Goal: Transaction & Acquisition: Download file/media

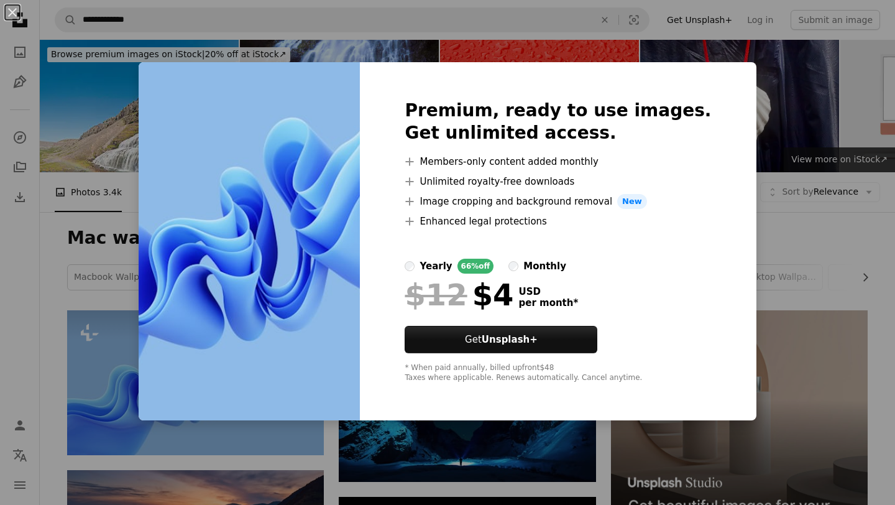
click at [405, 22] on div "An X shape Premium, ready to use images. Get unlimited access. A plus sign Memb…" at bounding box center [447, 252] width 895 height 505
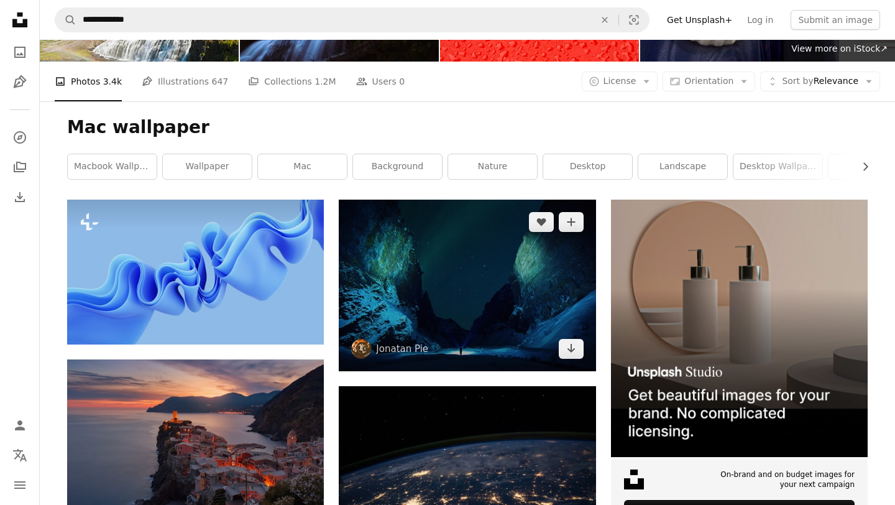
scroll to position [164, 0]
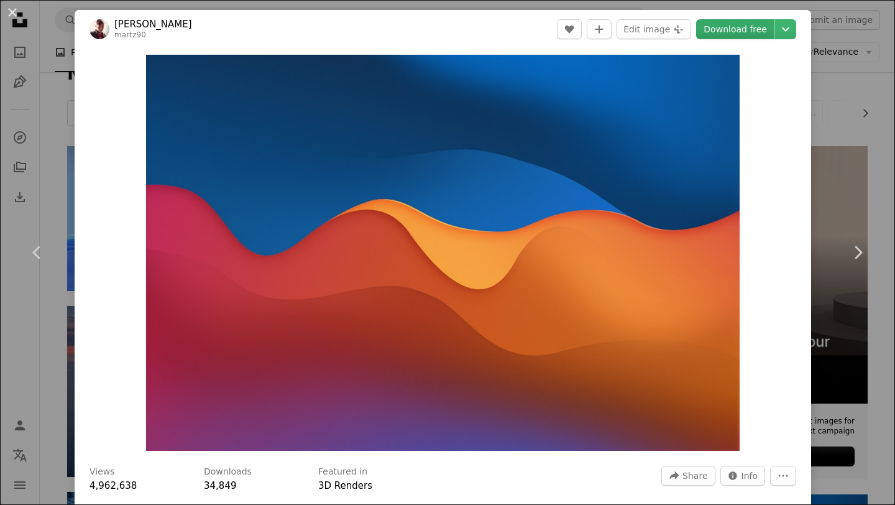
click at [775, 26] on link "Download free" at bounding box center [735, 29] width 78 height 20
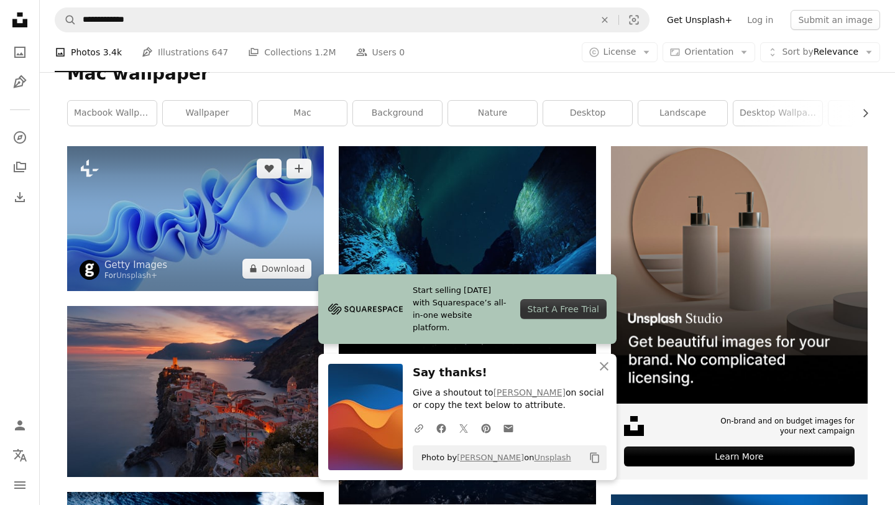
click at [188, 146] on img at bounding box center [195, 218] width 257 height 144
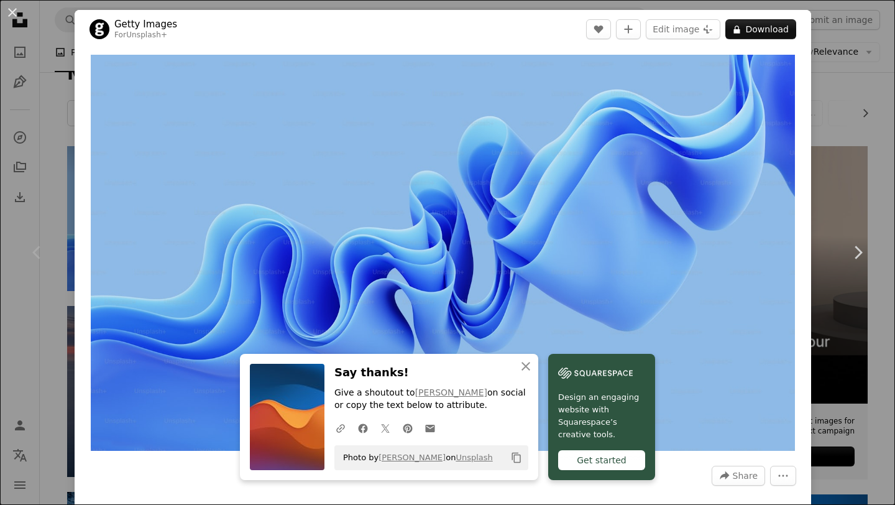
click at [520, 27] on header "Getty Images For Unsplash+ A heart A plus sign Edit image Plus sign for Unsplas…" at bounding box center [443, 29] width 737 height 39
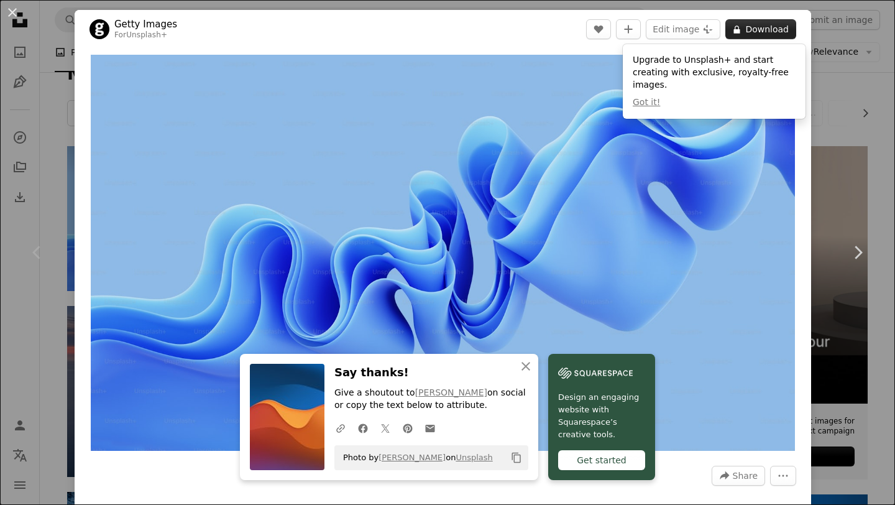
click at [763, 27] on button "A lock Download" at bounding box center [761, 29] width 71 height 20
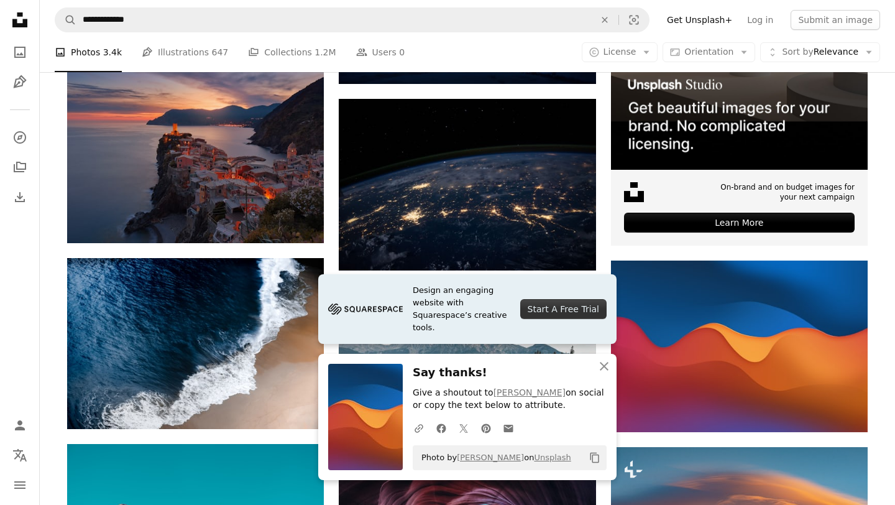
scroll to position [399, 0]
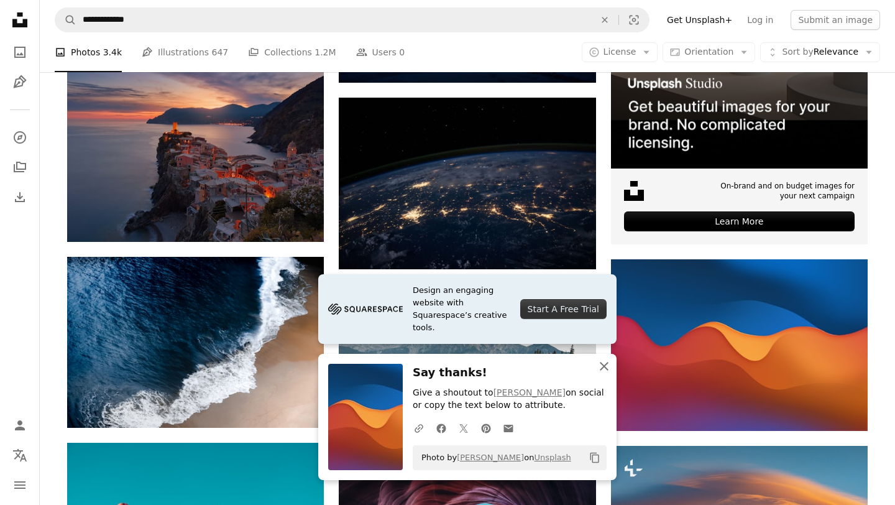
click at [604, 368] on icon "An X shape" at bounding box center [604, 366] width 15 height 15
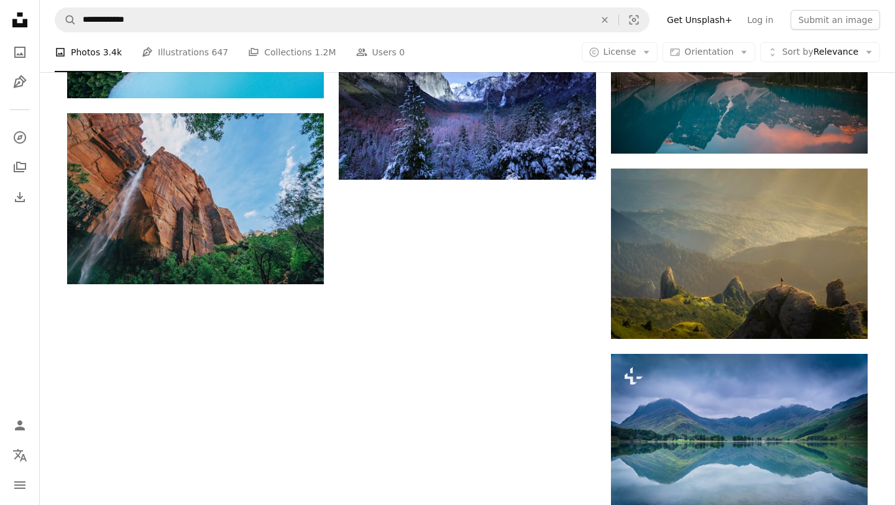
scroll to position [1238, 0]
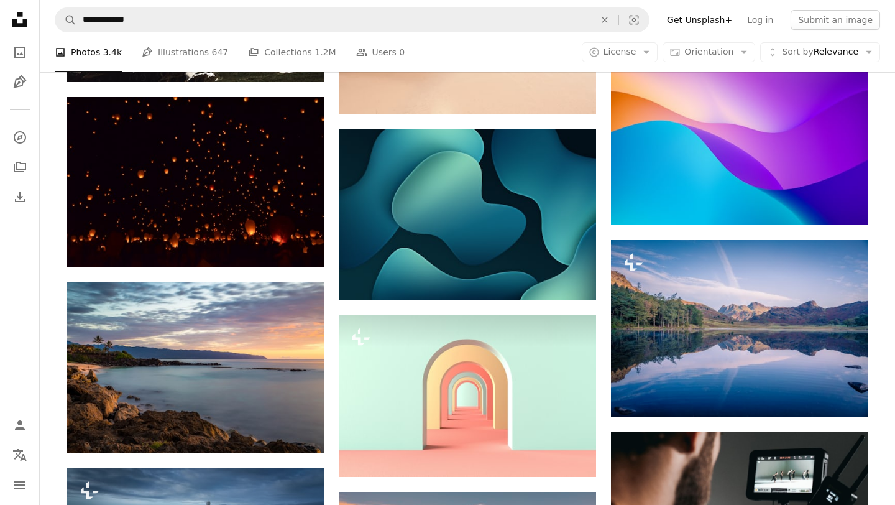
scroll to position [3558, 0]
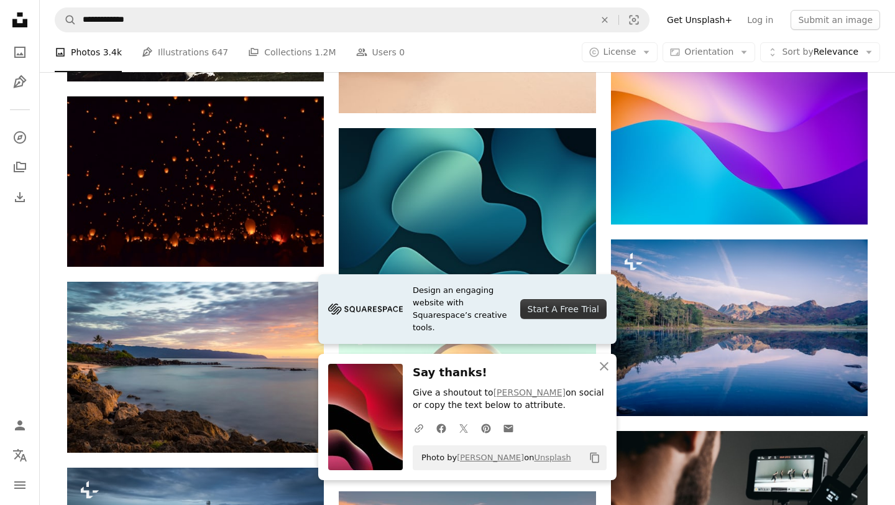
click at [538, 52] on div "A photo Photos 3.4k Pen Tool Illustrations 647 A stack of folders Collections 1…" at bounding box center [468, 52] width 826 height 40
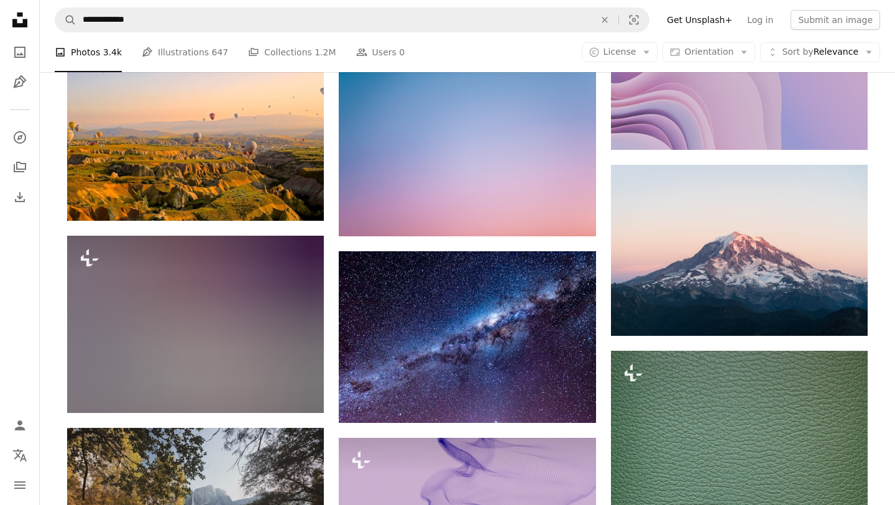
scroll to position [14249, 0]
